Goal: Task Accomplishment & Management: Use online tool/utility

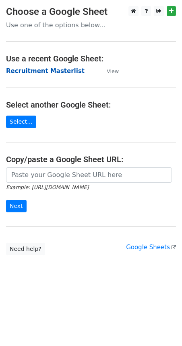
click at [36, 71] on strong "Recruitment Masterlist" at bounding box center [45, 70] width 78 height 7
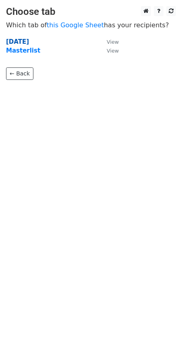
click at [18, 41] on strong "Oct 14" at bounding box center [17, 41] width 23 height 7
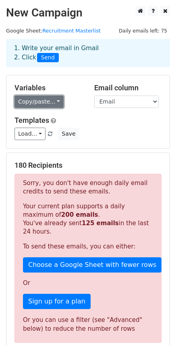
click at [44, 100] on link "Copy/paste..." at bounding box center [38, 102] width 49 height 12
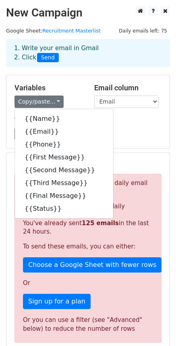
click at [71, 96] on div "Copy/paste... {{Name}} {{Email}} {{Phone}} {{First Message}} {{Second Message}}…" at bounding box center [47, 102] width 67 height 12
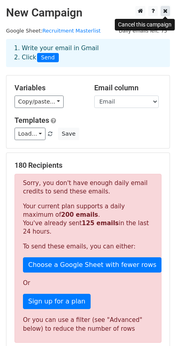
click at [163, 14] on icon at bounding box center [165, 11] width 4 height 6
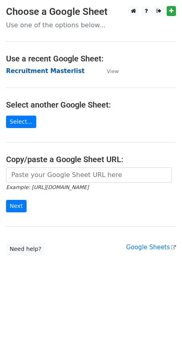
click at [37, 69] on strong "Recruitment Masterlist" at bounding box center [45, 70] width 78 height 7
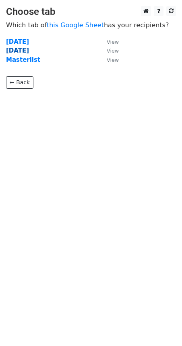
click at [15, 48] on strong "[DATE]" at bounding box center [17, 50] width 23 height 7
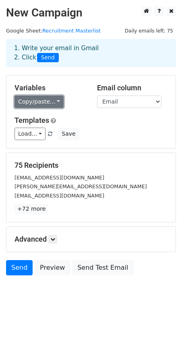
click at [36, 101] on link "Copy/paste..." at bounding box center [38, 102] width 49 height 12
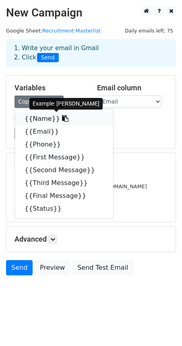
click at [62, 120] on icon at bounding box center [65, 118] width 6 height 6
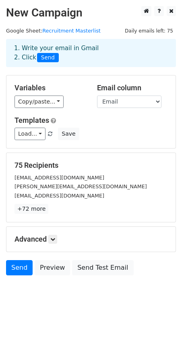
click at [100, 128] on div "Load... Webinar Invitation Order Confirmation Trial Expiration Warning Newslett…" at bounding box center [90, 134] width 165 height 12
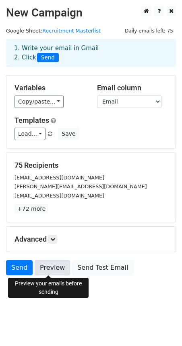
click at [53, 266] on link "Preview" at bounding box center [52, 267] width 35 height 15
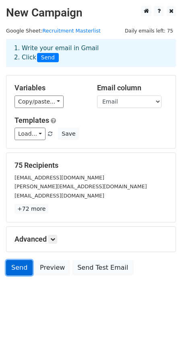
click at [17, 266] on link "Send" at bounding box center [19, 267] width 27 height 15
